Goal: Task Accomplishment & Management: Use online tool/utility

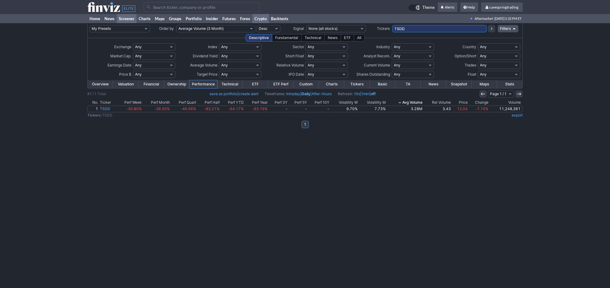
drag, startPoint x: 449, startPoint y: 27, endPoint x: 255, endPoint y: 22, distance: 194.7
click at [392, 25] on input "TSDD" at bounding box center [439, 28] width 94 height 7
paste input "JHX,ONDS,EOSE,TSHA,CVS,PYPL,VKTX,ENPH,UPS,OXY,NEE,SBET,AKBA,CCO,NEOG,FCX,SO,CZR…"
type input "JHX,ONDS,EOSE,TSHA,CVS,PYPL,VKTX,ENPH,UPS,OXY,NEE,SBET,AKBA,CCO,NEOG,FCX,SO,CZR…"
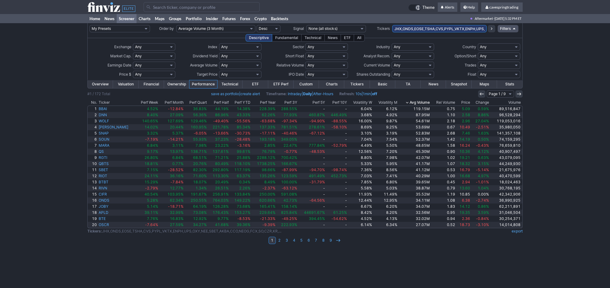
click at [219, 62] on select "Any Under 50K Under 100K Under 500K Under 750K Under 1M Over 50K Over 100K Over…" at bounding box center [240, 65] width 42 height 7
click option "Custom" at bounding box center [0, 0] width 0 height 0
click at [226, 65] on input "text" at bounding box center [225, 65] width 12 height 7
type input "4888"
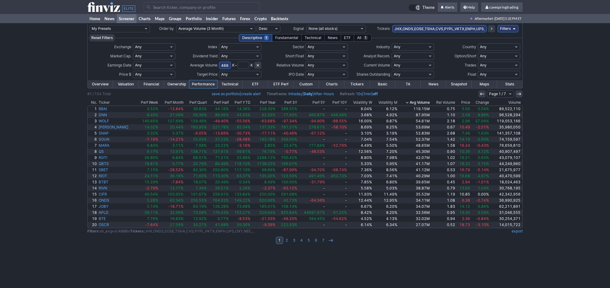
click at [133, 71] on select "Any Under $1 Under $2 Under $3 Under $4 Under $5 Under $7 Under $10 Under $15 U…" at bounding box center [154, 74] width 42 height 7
select select "o10"
click option "Over $10" at bounding box center [0, 0] width 0 height 0
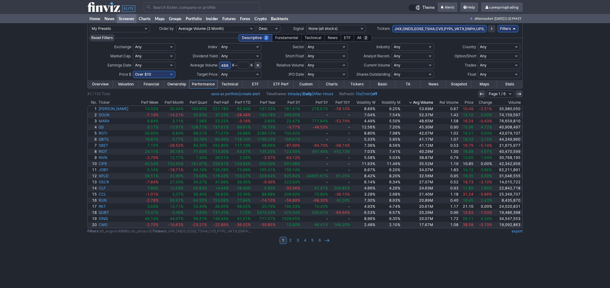
click at [518, 233] on link "export" at bounding box center [517, 231] width 11 height 5
